Goal: Information Seeking & Learning: Learn about a topic

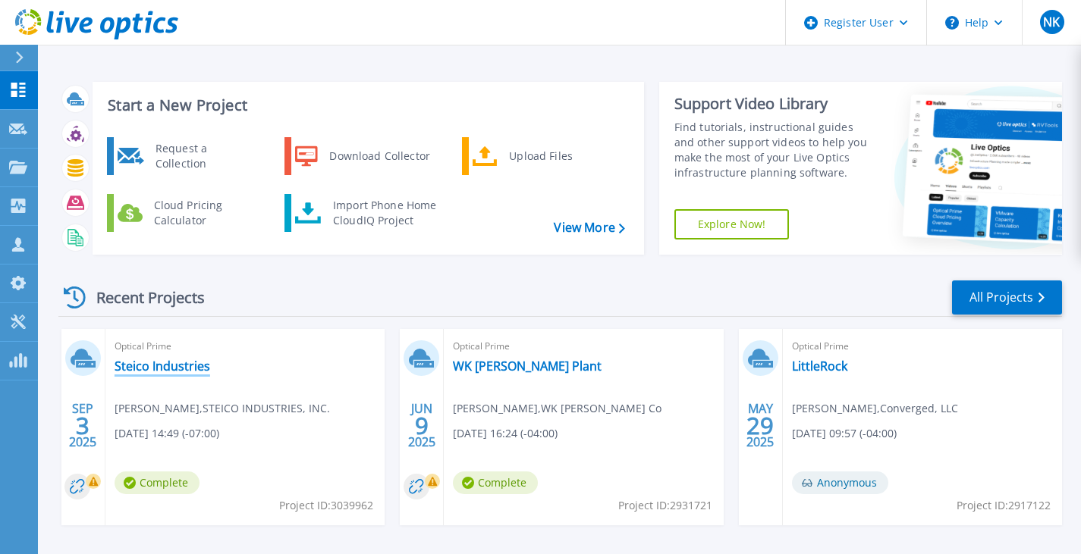
click at [149, 369] on link "Steico Industries" at bounding box center [163, 366] width 96 height 15
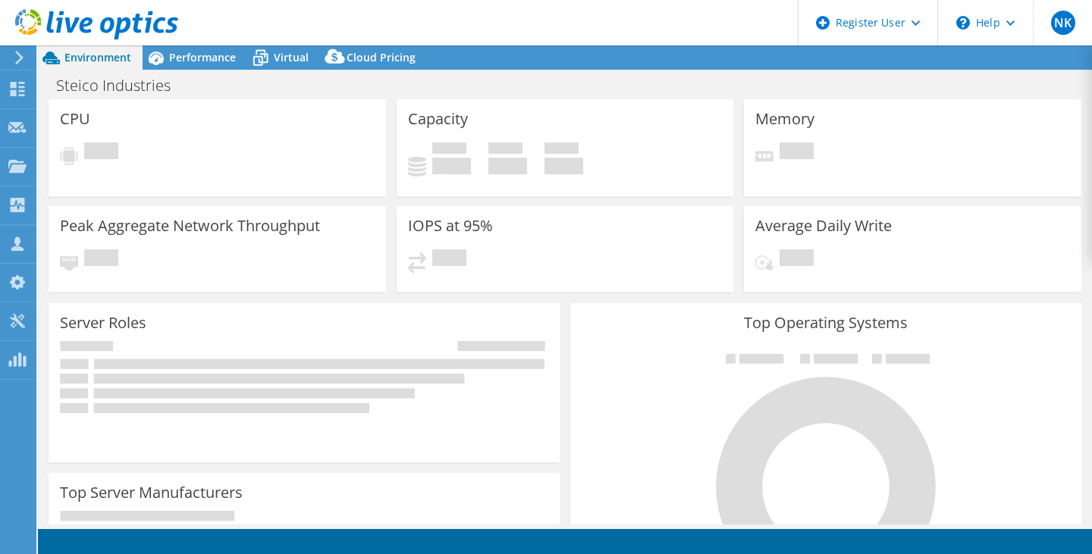
select select "USD"
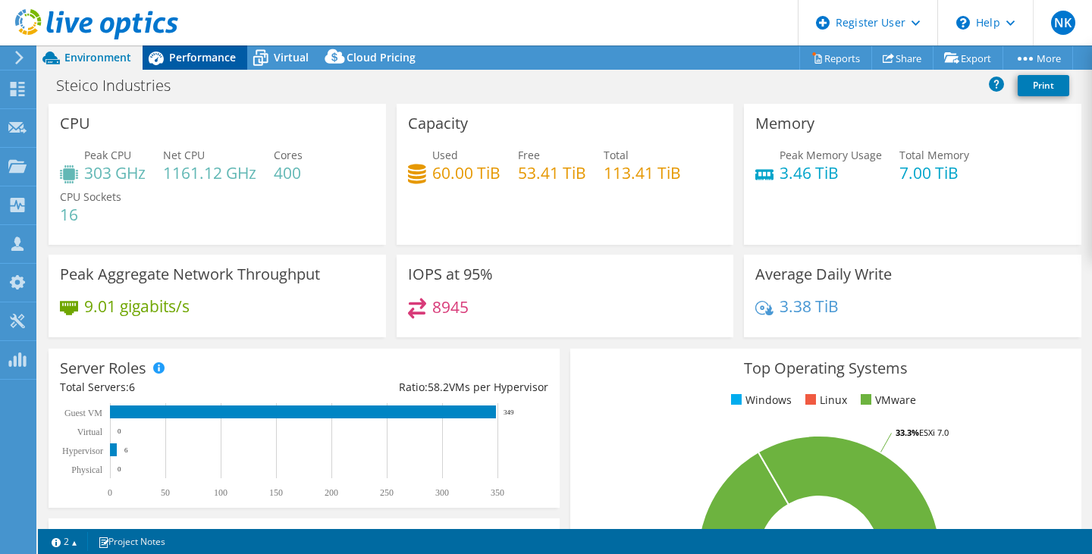
click at [189, 49] on div "Performance" at bounding box center [195, 58] width 105 height 24
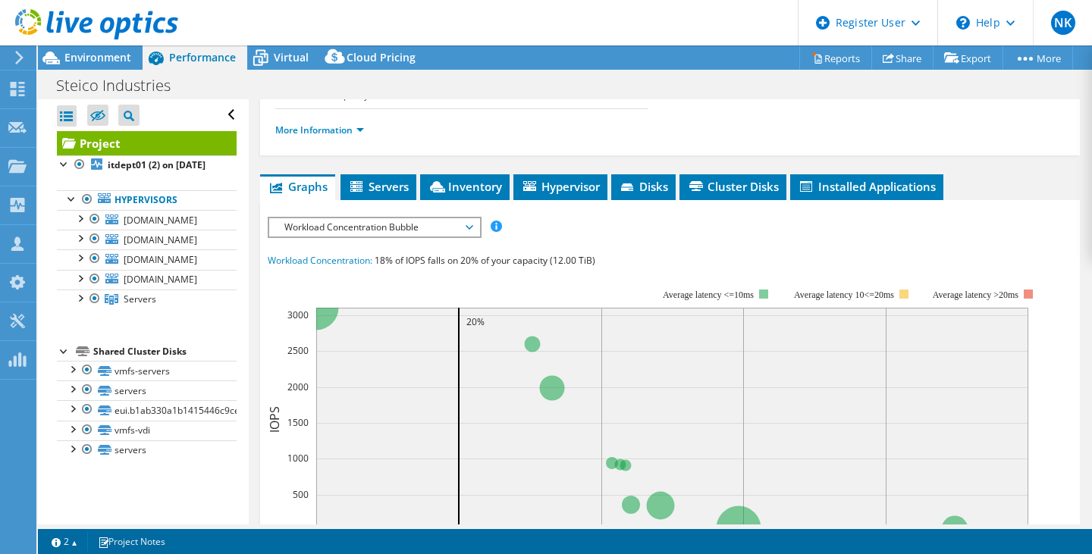
scroll to position [231, 0]
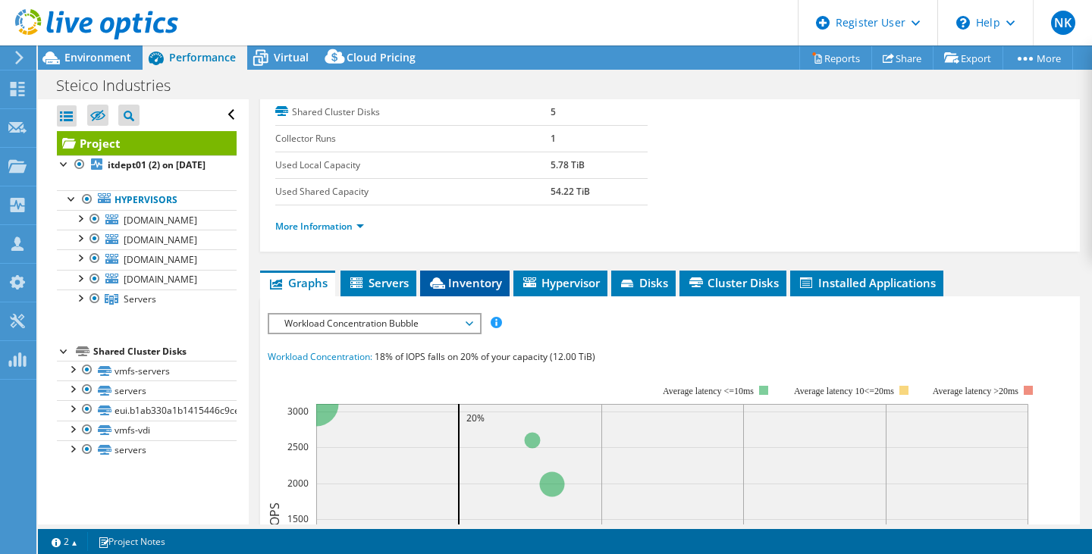
click at [454, 278] on span "Inventory" at bounding box center [465, 282] width 74 height 15
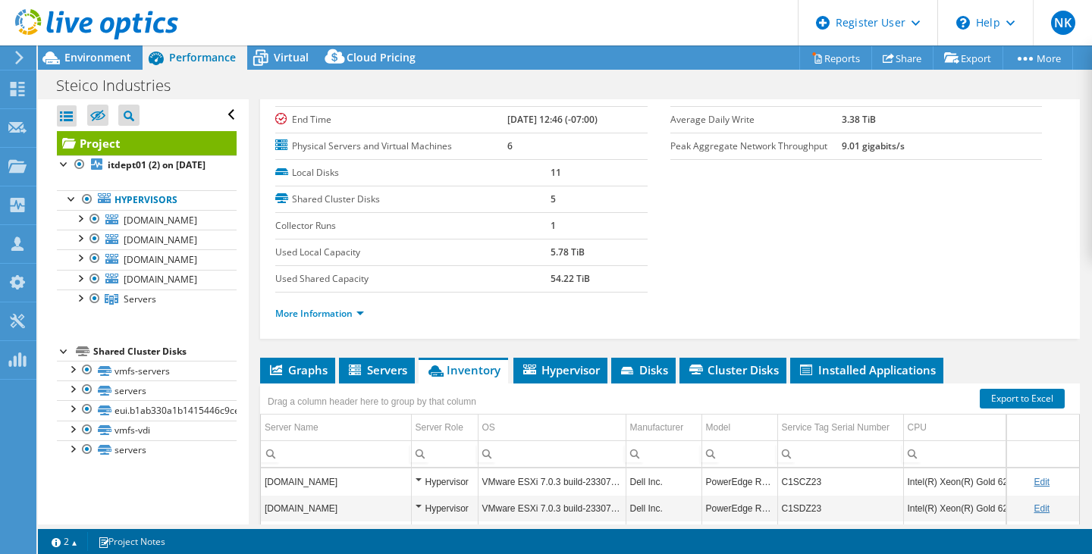
scroll to position [0, 0]
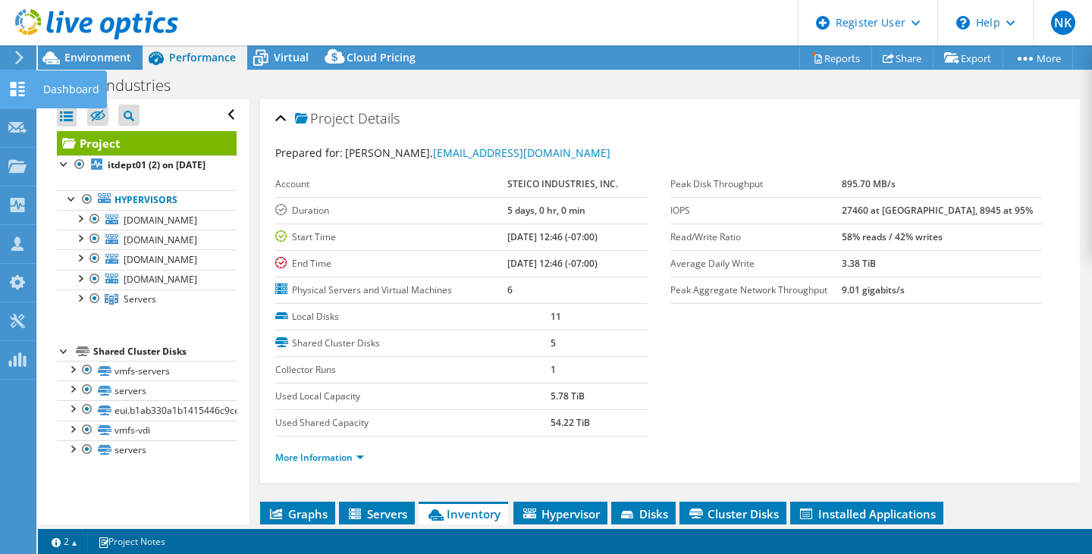
click at [14, 89] on icon at bounding box center [17, 89] width 18 height 14
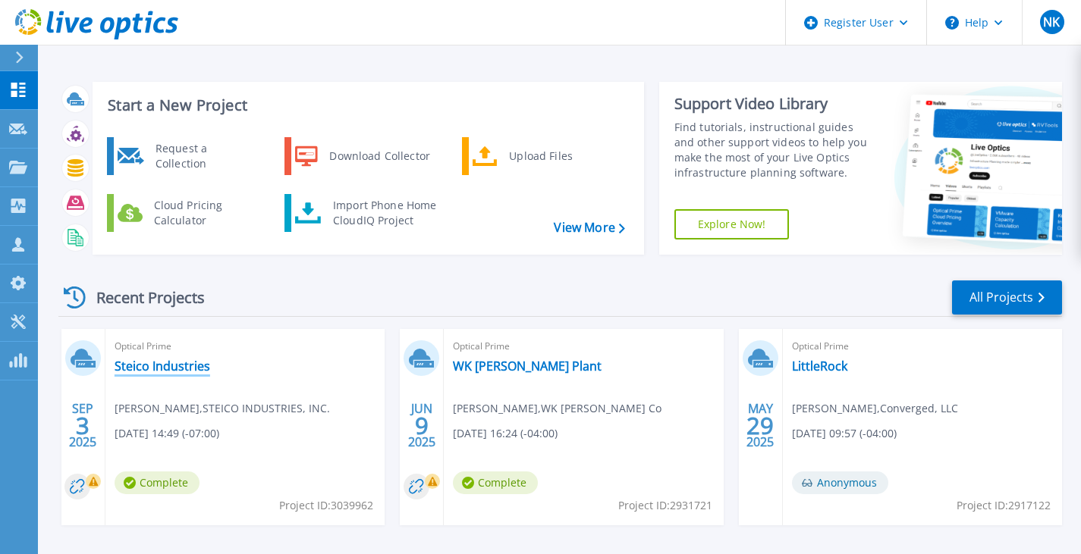
click at [149, 366] on link "Steico Industries" at bounding box center [163, 366] width 96 height 15
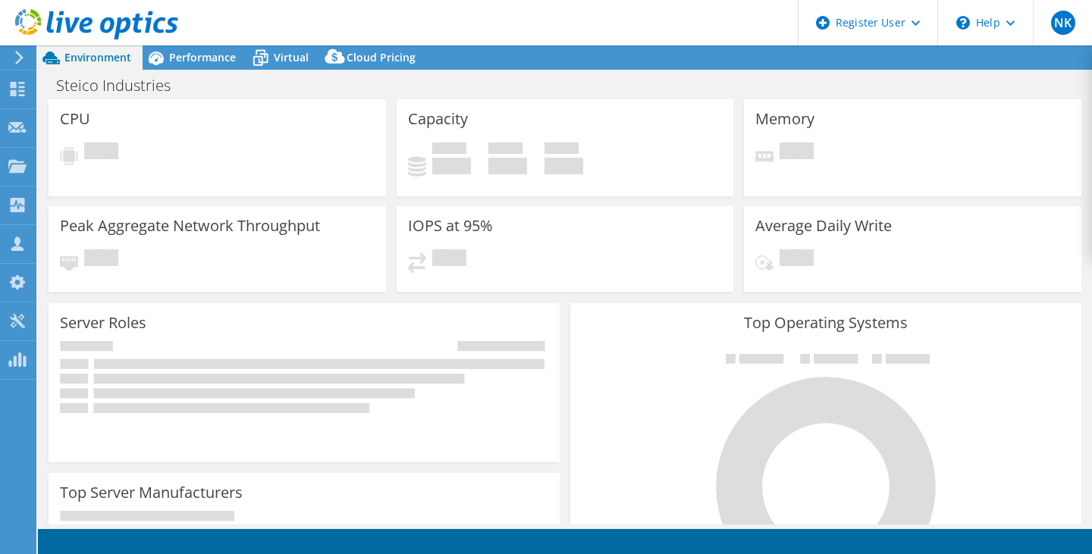
select select "USD"
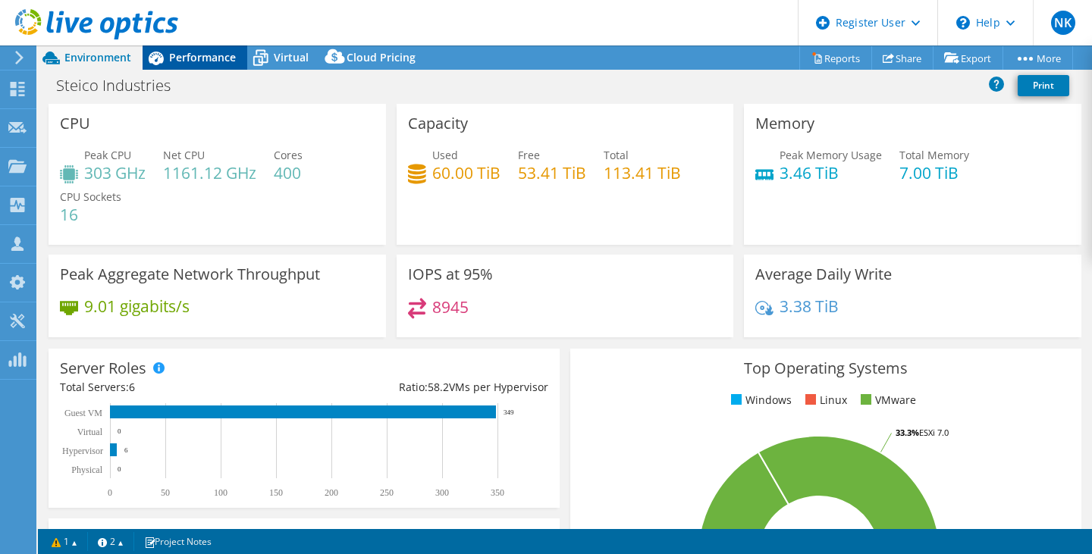
click at [223, 61] on span "Performance" at bounding box center [202, 57] width 67 height 14
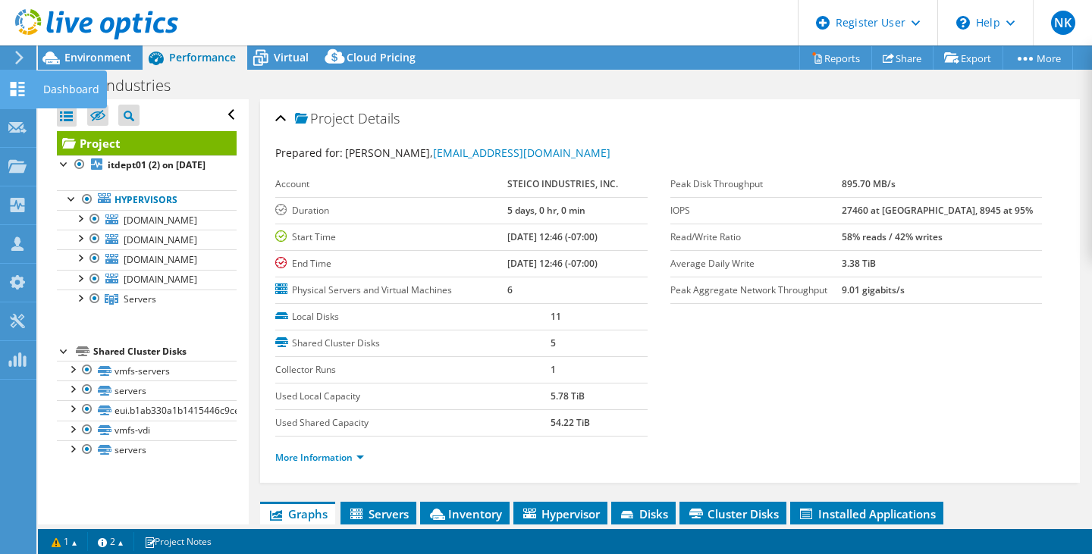
click at [16, 85] on use at bounding box center [18, 89] width 14 height 14
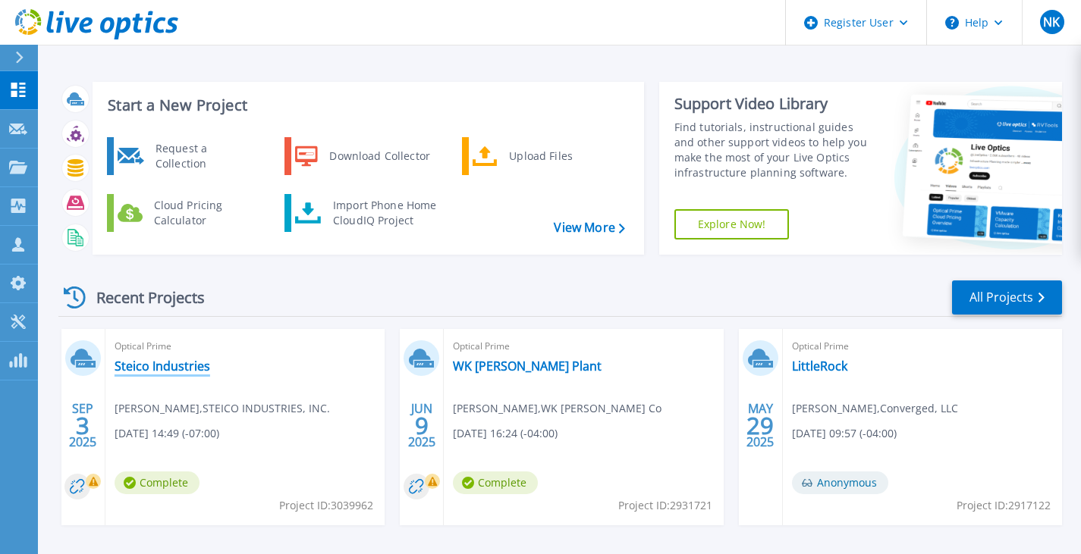
click at [155, 366] on link "Steico Industries" at bounding box center [163, 366] width 96 height 15
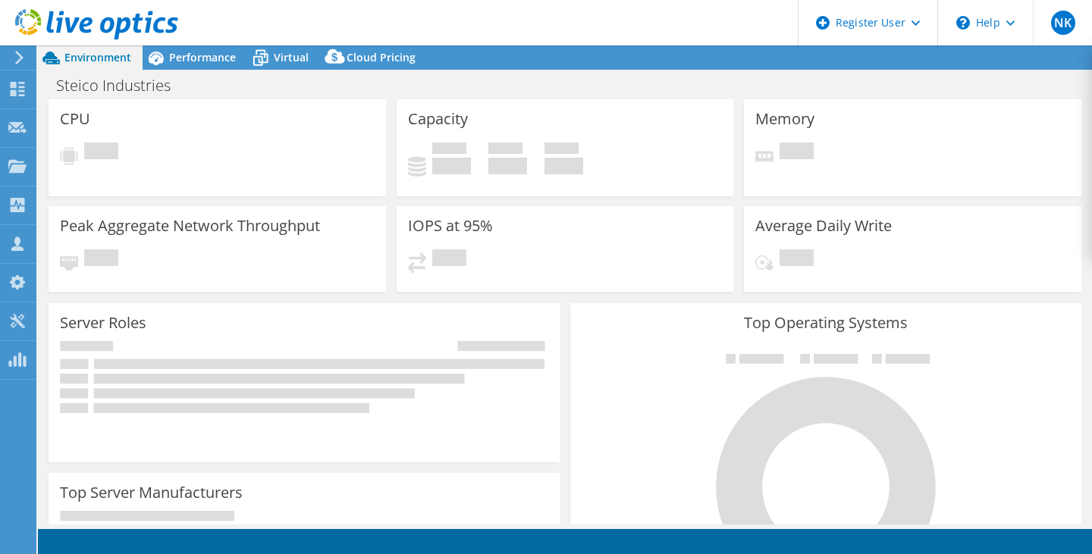
select select "USD"
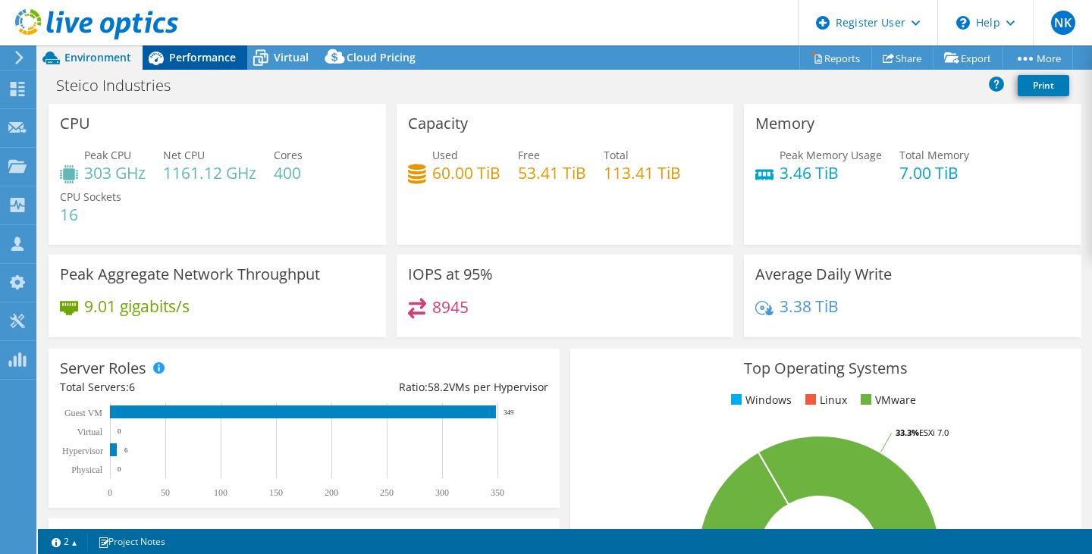
click at [184, 62] on span "Performance" at bounding box center [202, 57] width 67 height 14
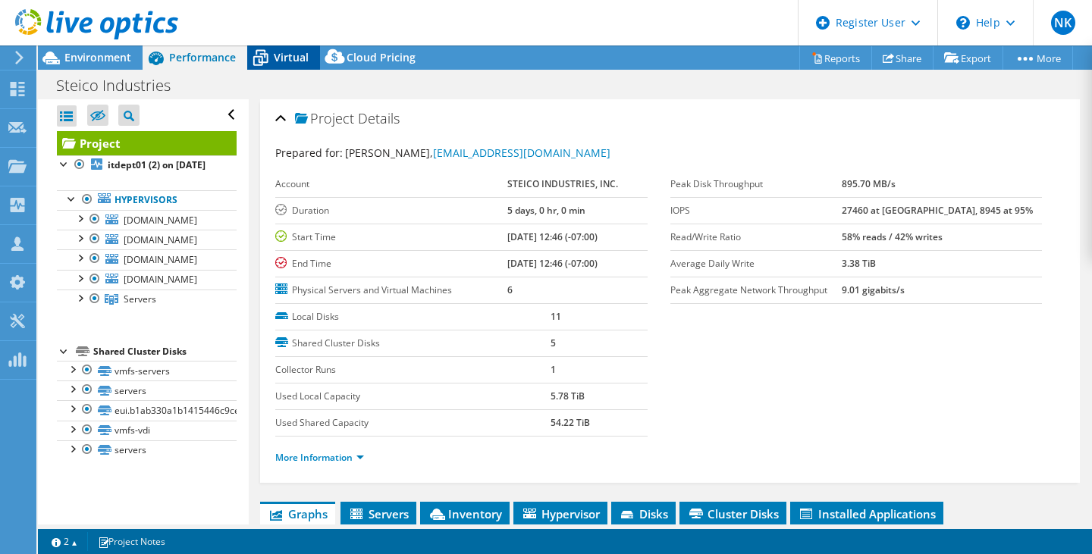
click at [263, 58] on icon at bounding box center [260, 58] width 27 height 27
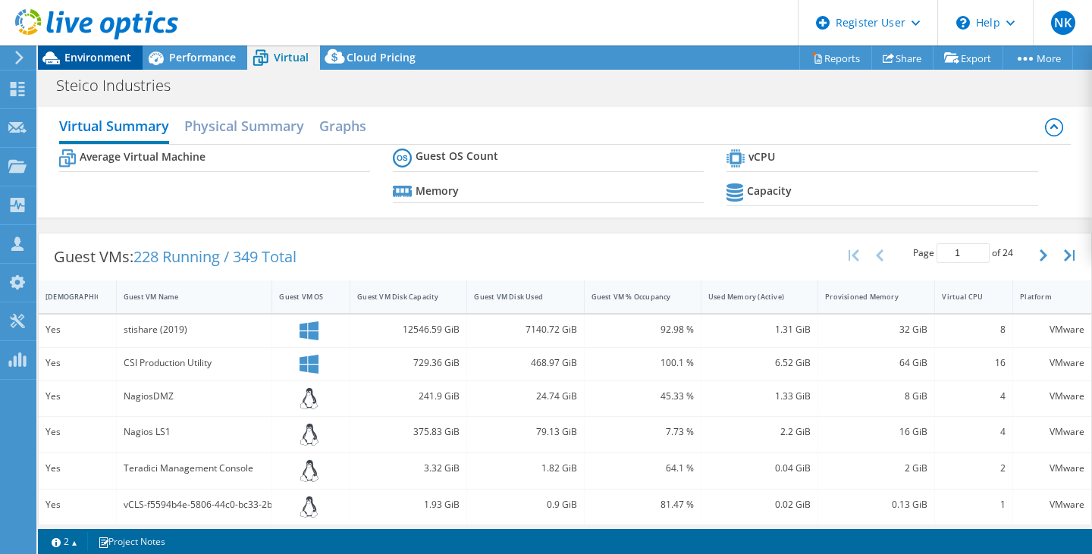
click at [107, 58] on span "Environment" at bounding box center [97, 57] width 67 height 14
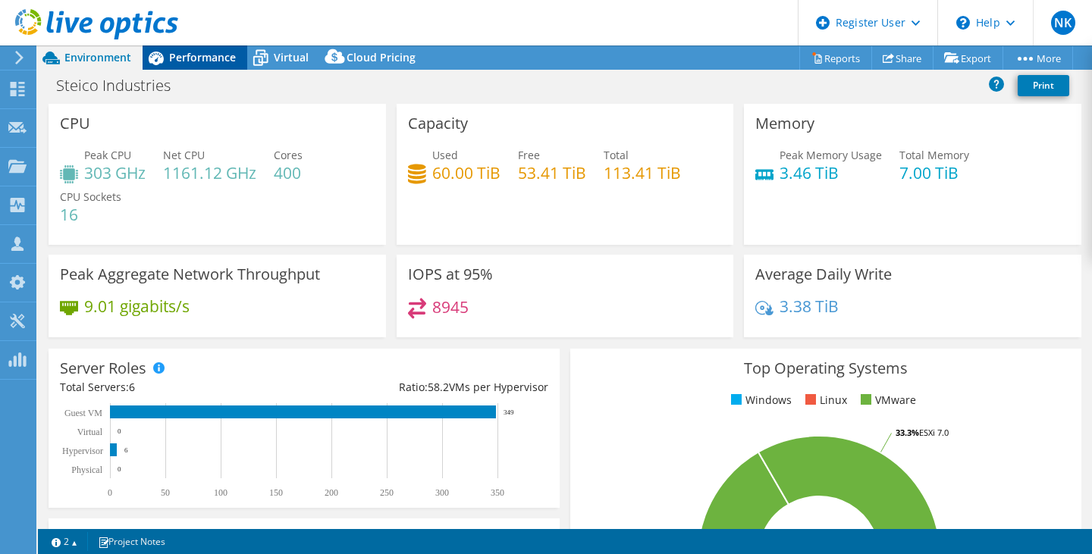
click at [209, 59] on span "Performance" at bounding box center [202, 57] width 67 height 14
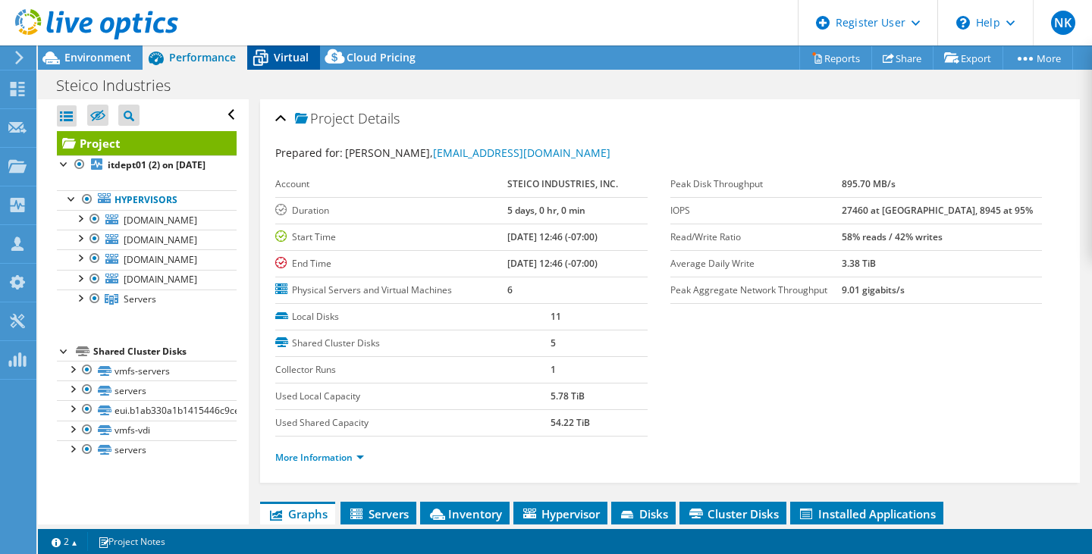
click at [269, 58] on icon at bounding box center [260, 58] width 27 height 27
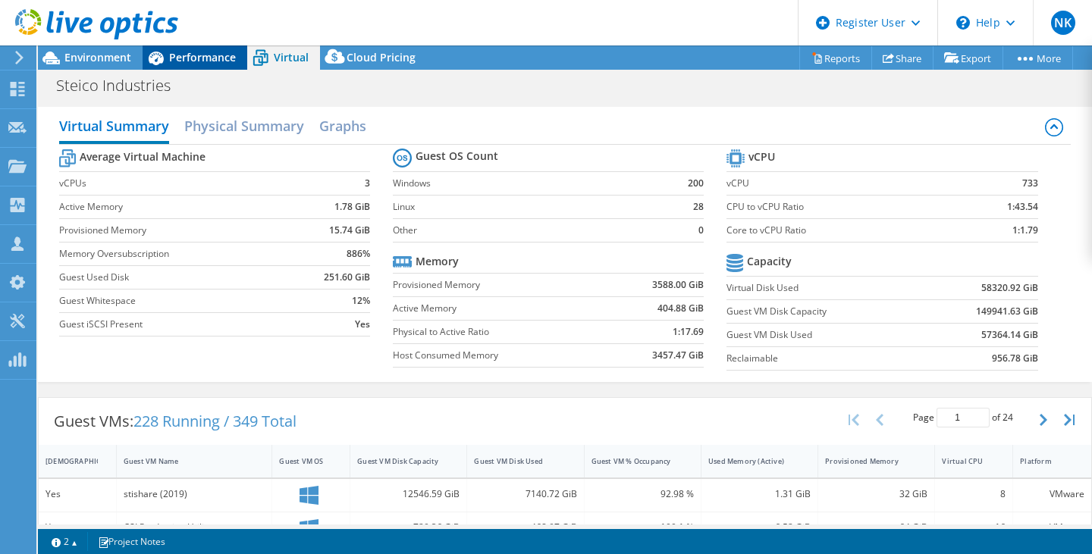
click at [201, 58] on span "Performance" at bounding box center [202, 57] width 67 height 14
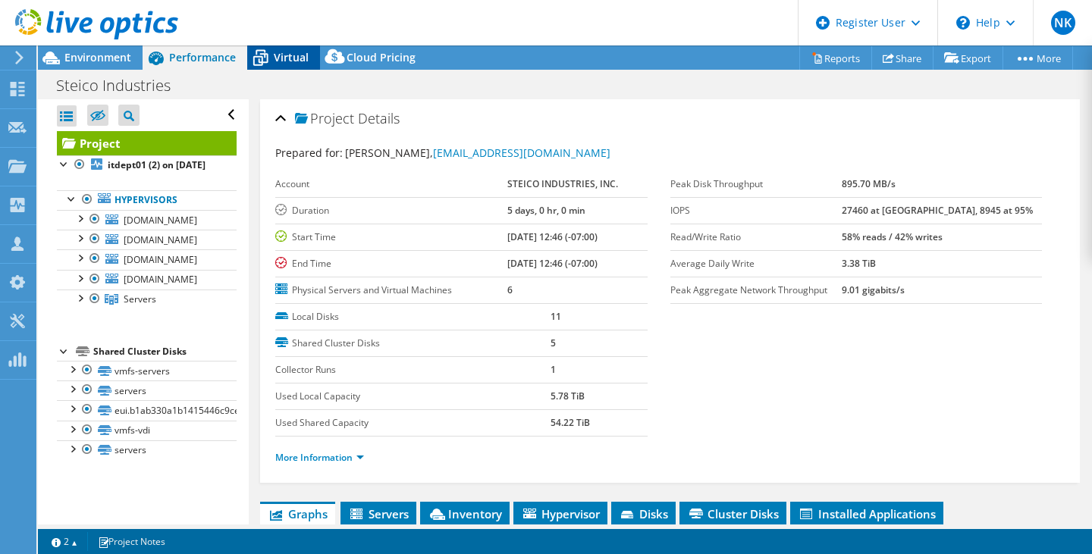
click at [269, 55] on icon at bounding box center [260, 58] width 27 height 27
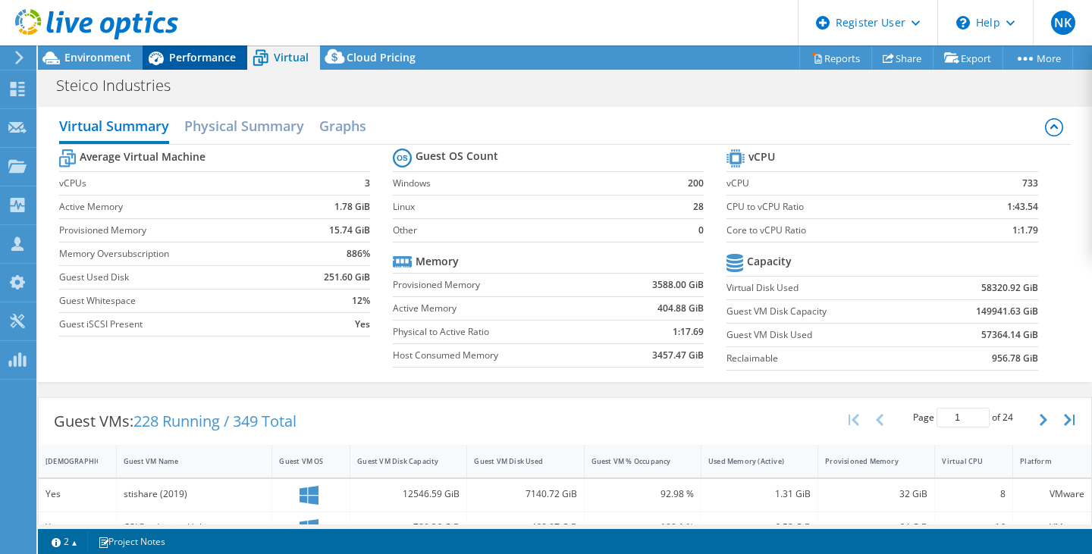
click at [209, 58] on span "Performance" at bounding box center [202, 57] width 67 height 14
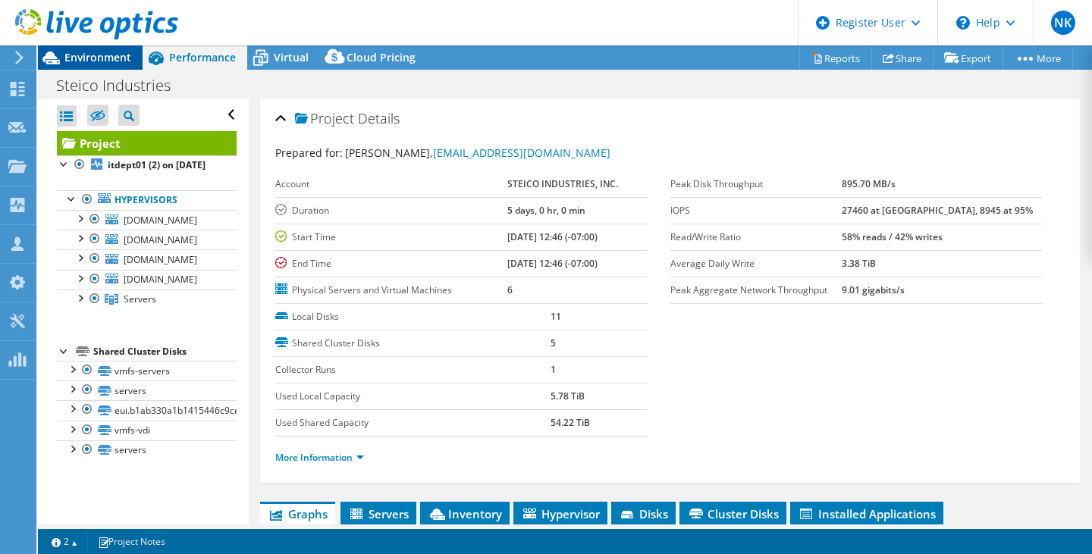
click at [96, 63] on span "Environment" at bounding box center [97, 57] width 67 height 14
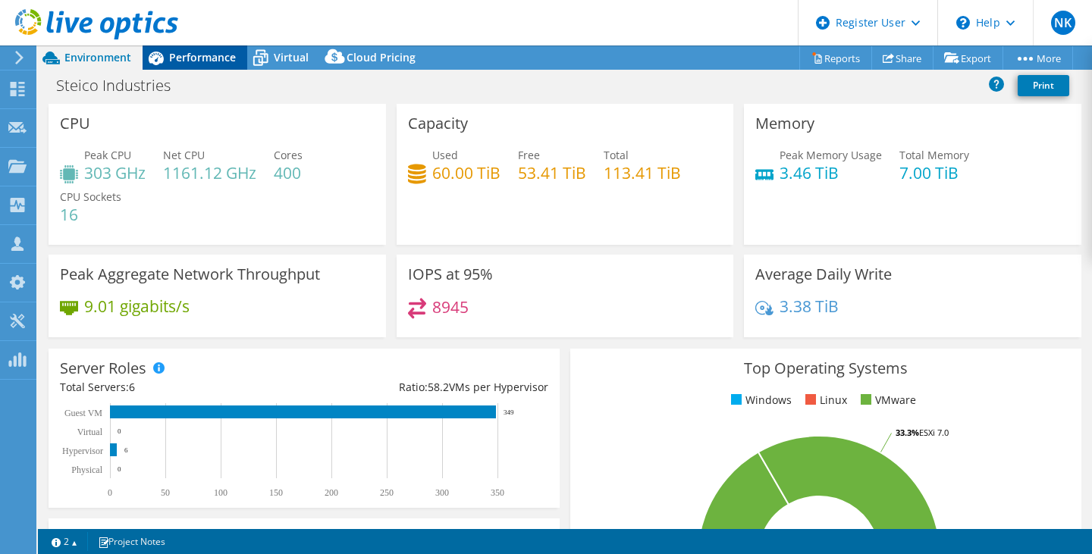
click at [198, 60] on span "Performance" at bounding box center [202, 57] width 67 height 14
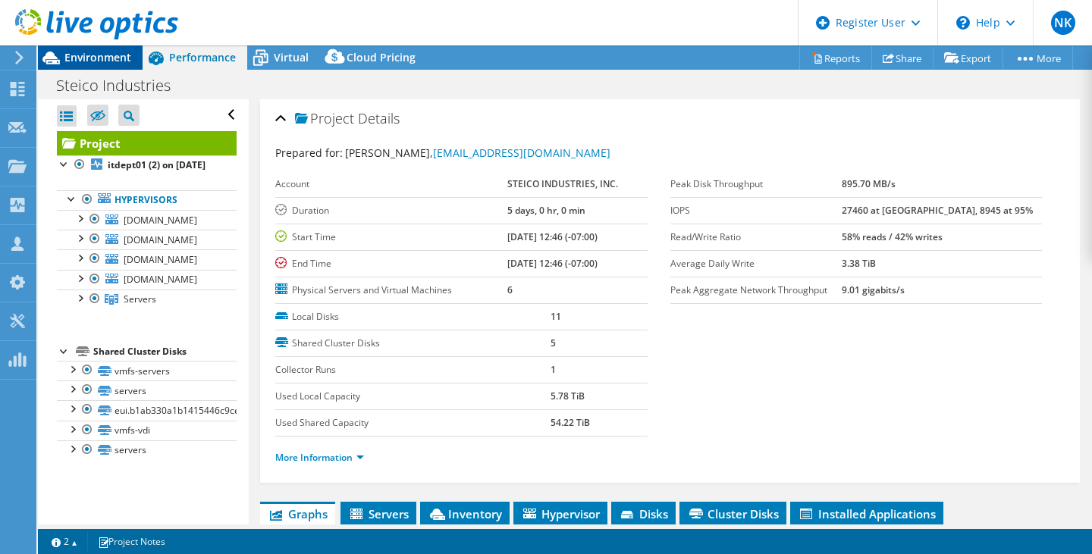
click at [110, 58] on span "Environment" at bounding box center [97, 57] width 67 height 14
